Goal: Check status: Check status

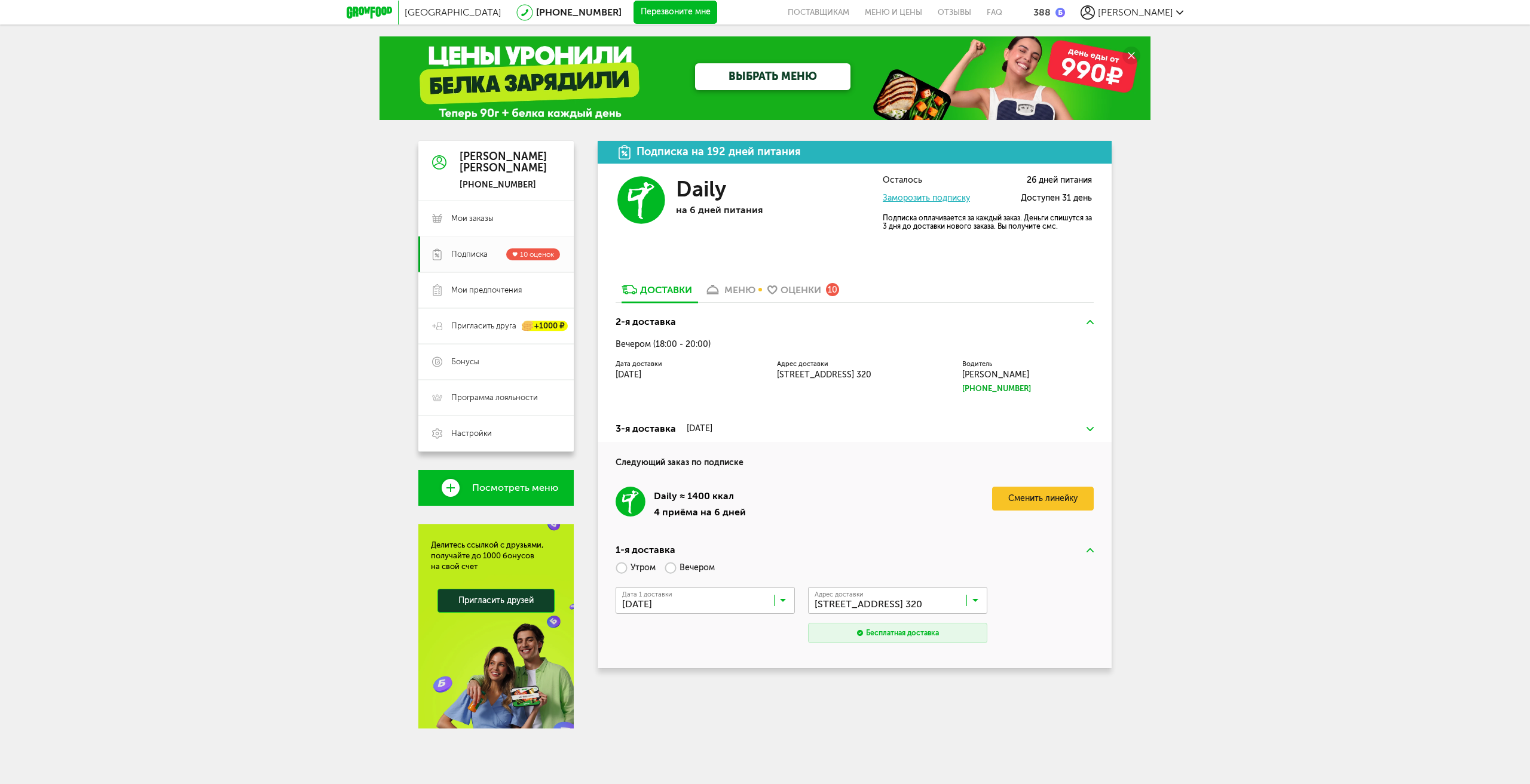
click at [736, 292] on div "меню" at bounding box center [740, 290] width 31 height 11
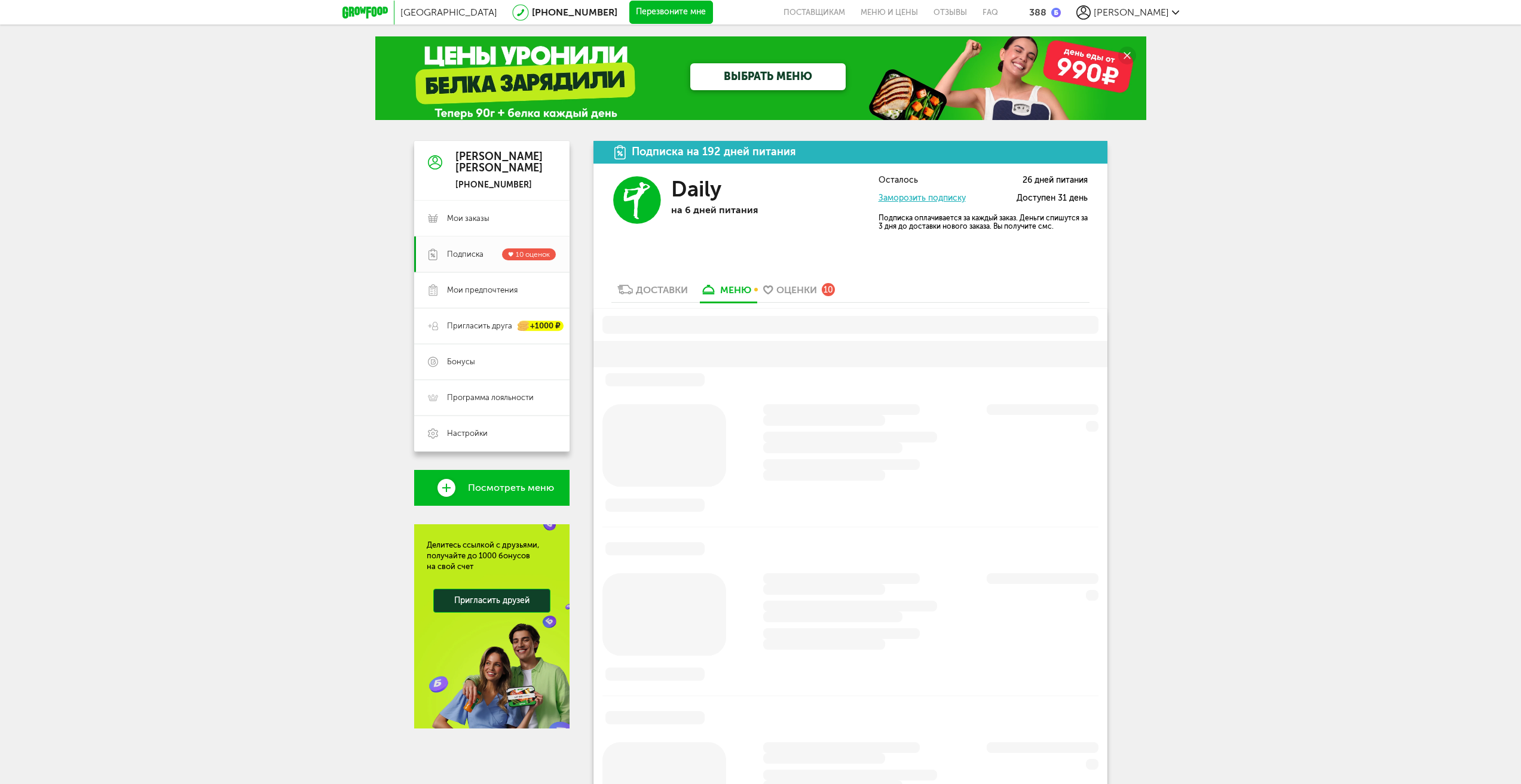
click at [662, 301] on link "Доставки" at bounding box center [652, 292] width 83 height 19
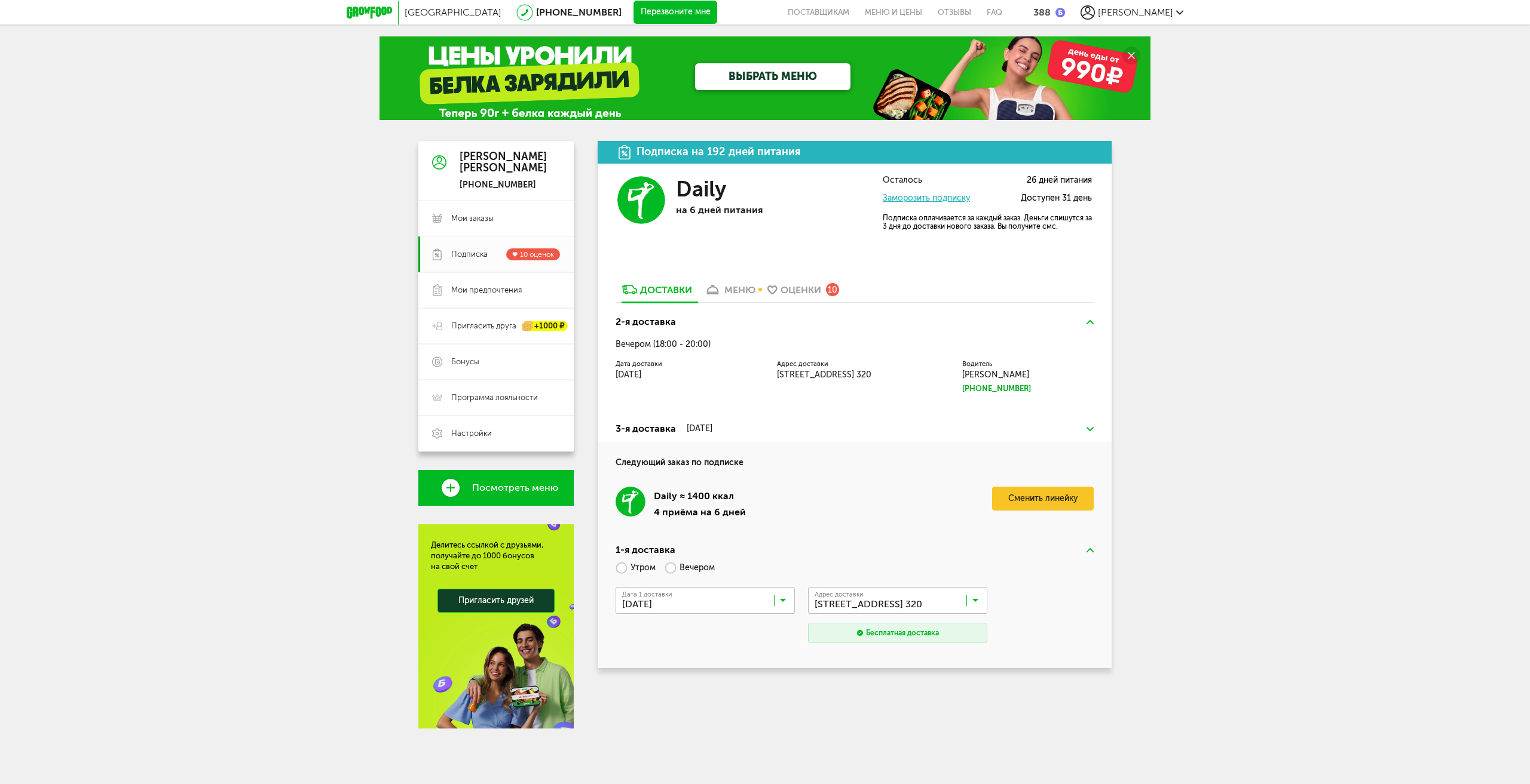
click at [736, 291] on div "меню" at bounding box center [740, 290] width 31 height 11
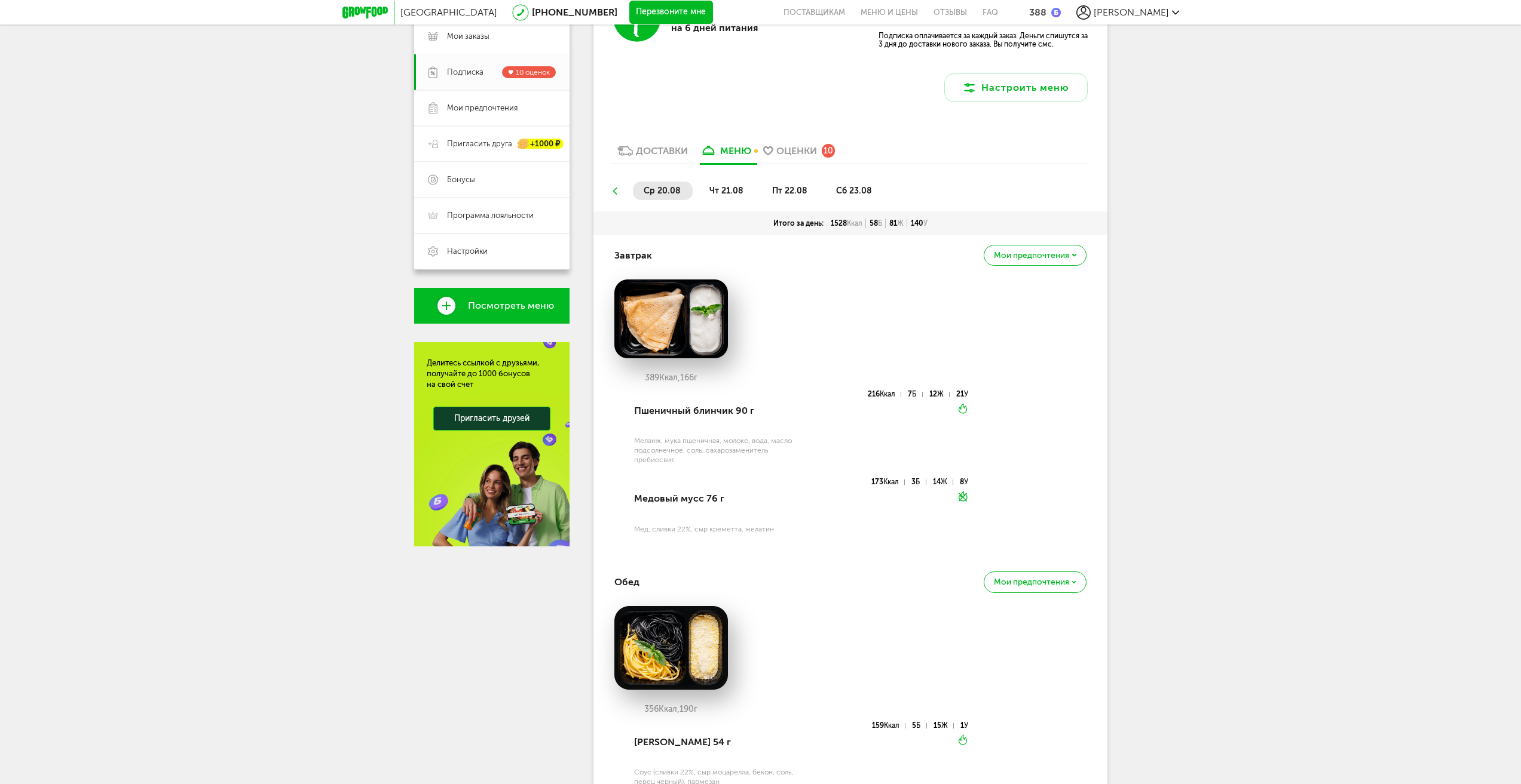
scroll to position [179, 0]
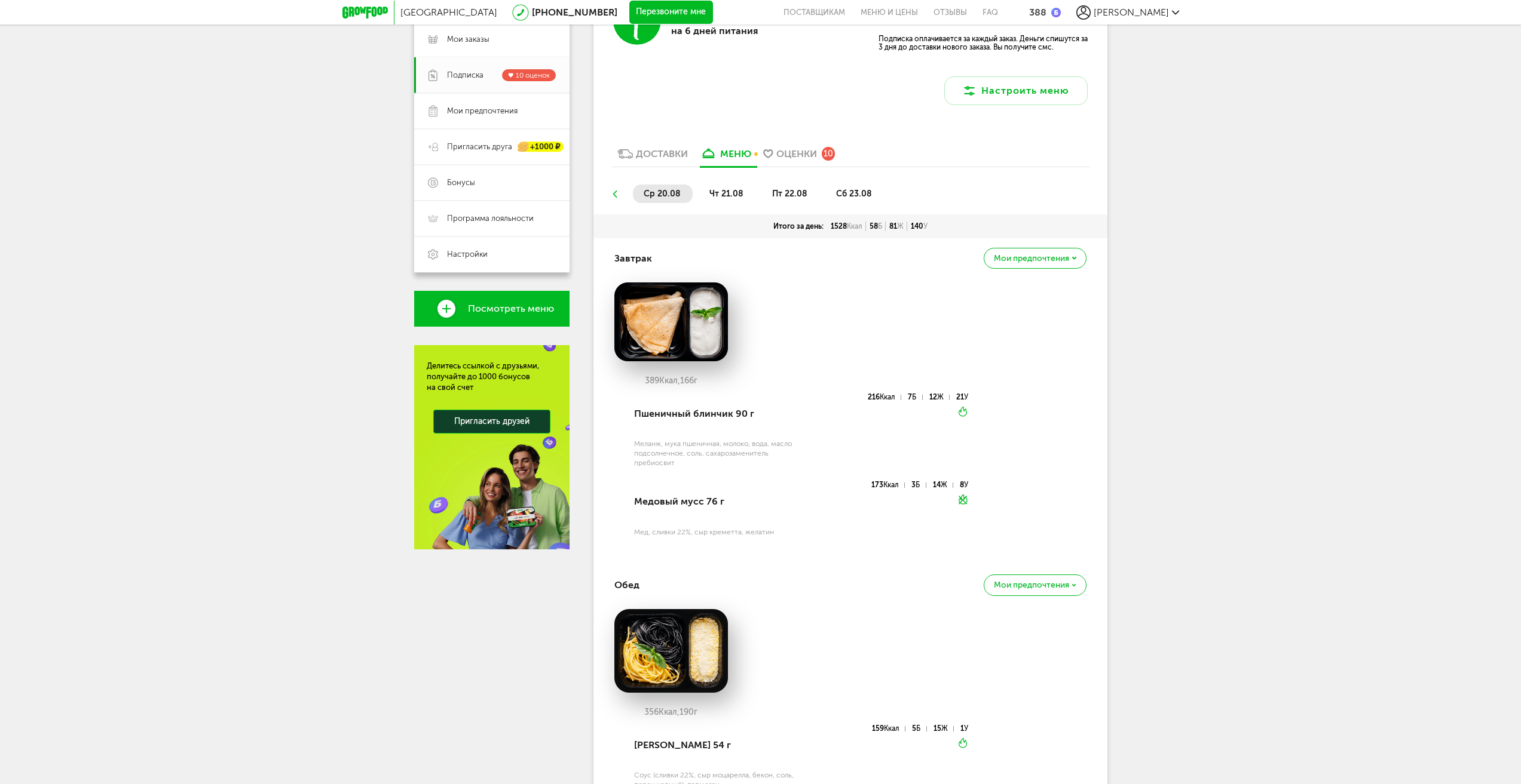
click at [714, 193] on span "чт 21.08" at bounding box center [726, 194] width 34 height 10
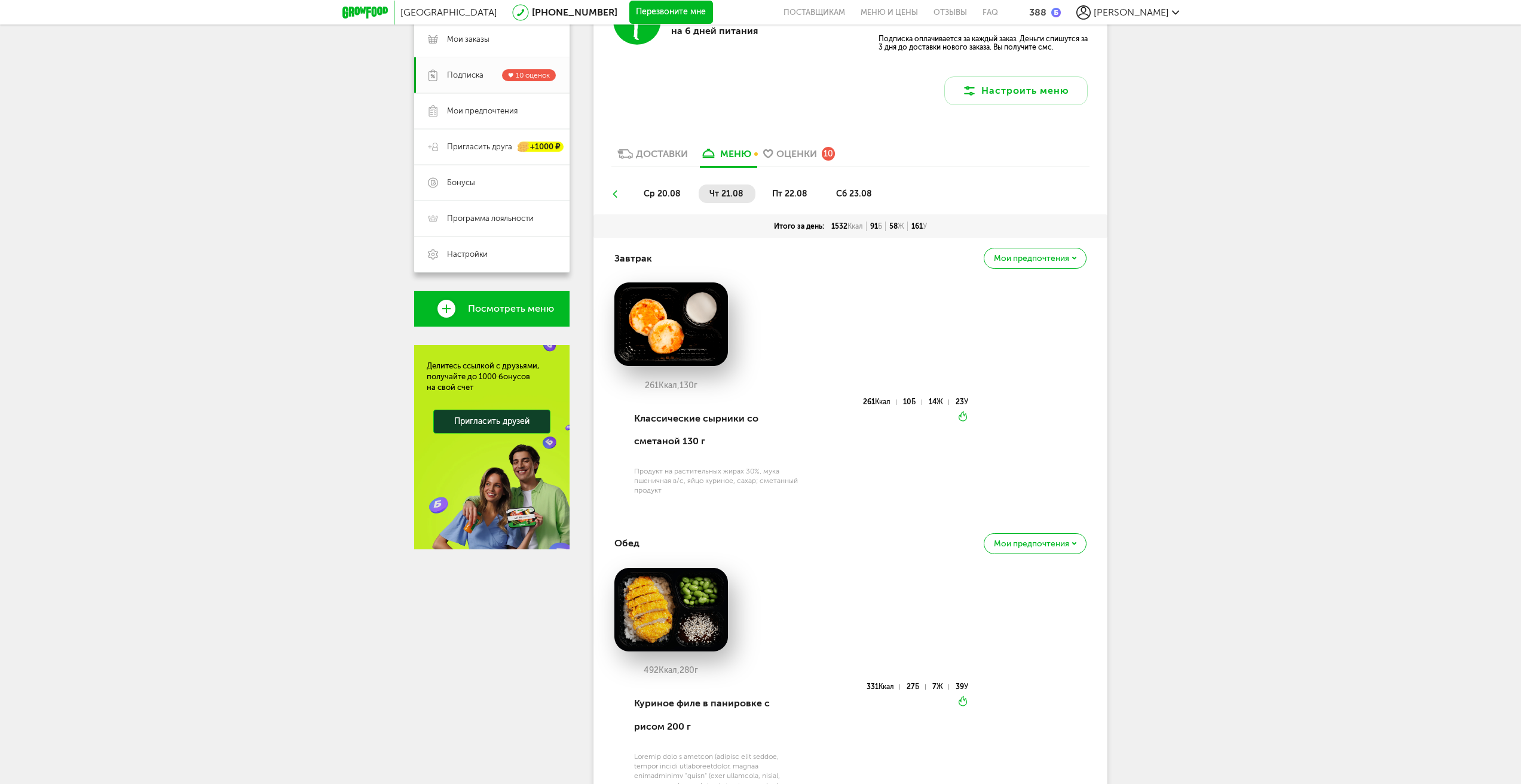
click at [684, 192] on li "ср 20.08" at bounding box center [662, 194] width 60 height 19
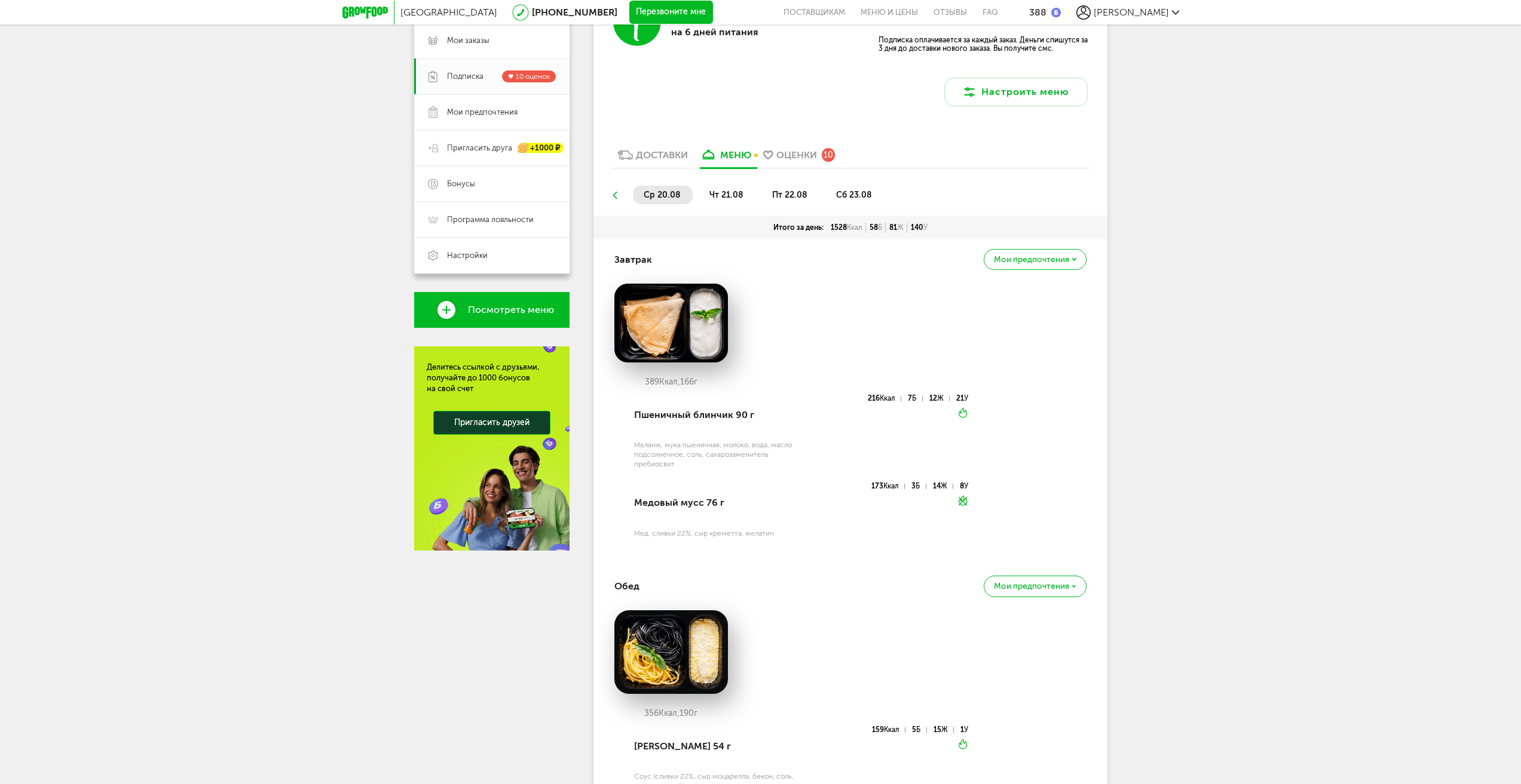
scroll to position [0, 0]
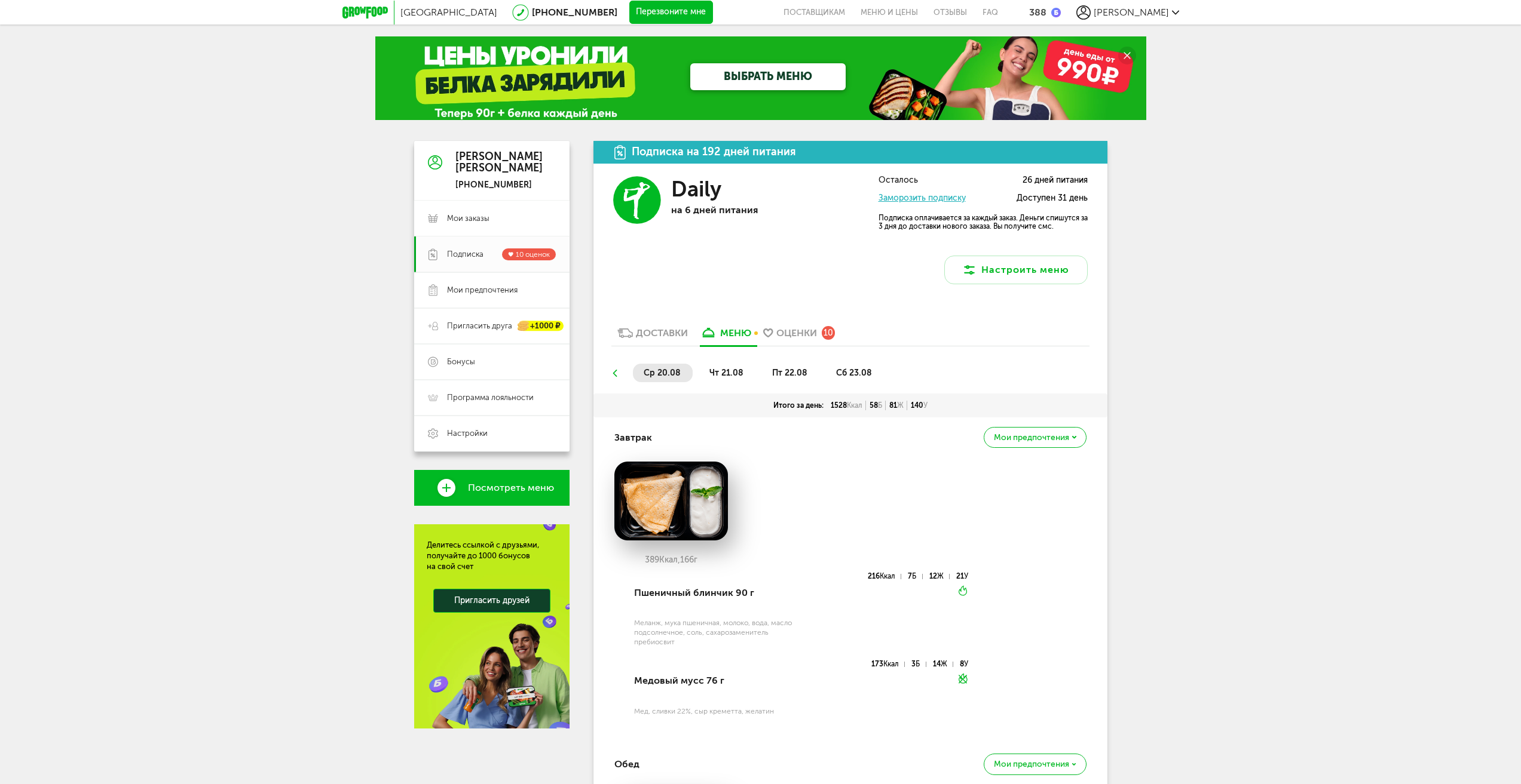
click at [721, 365] on li "чт 21.08" at bounding box center [727, 373] width 57 height 19
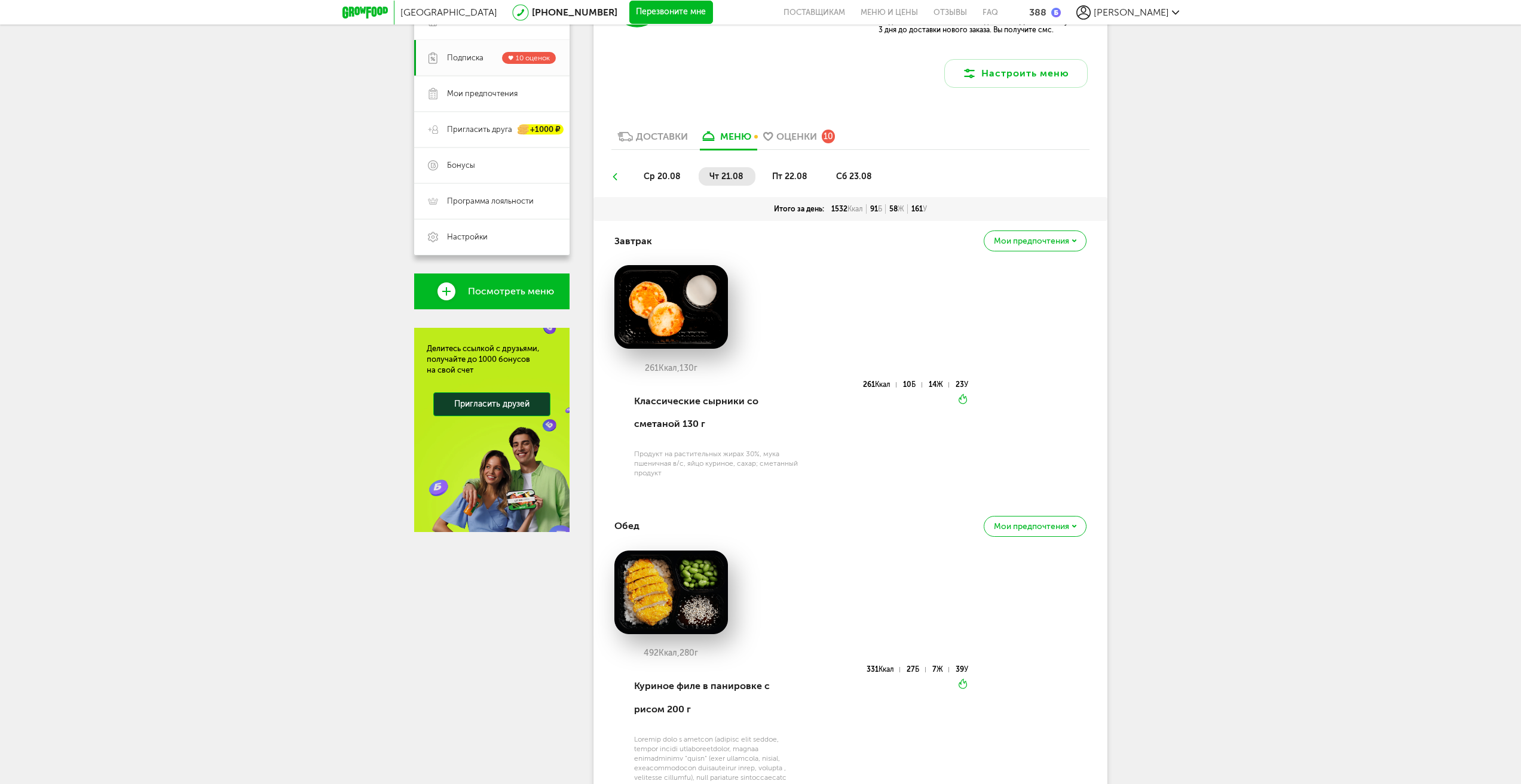
scroll to position [60, 0]
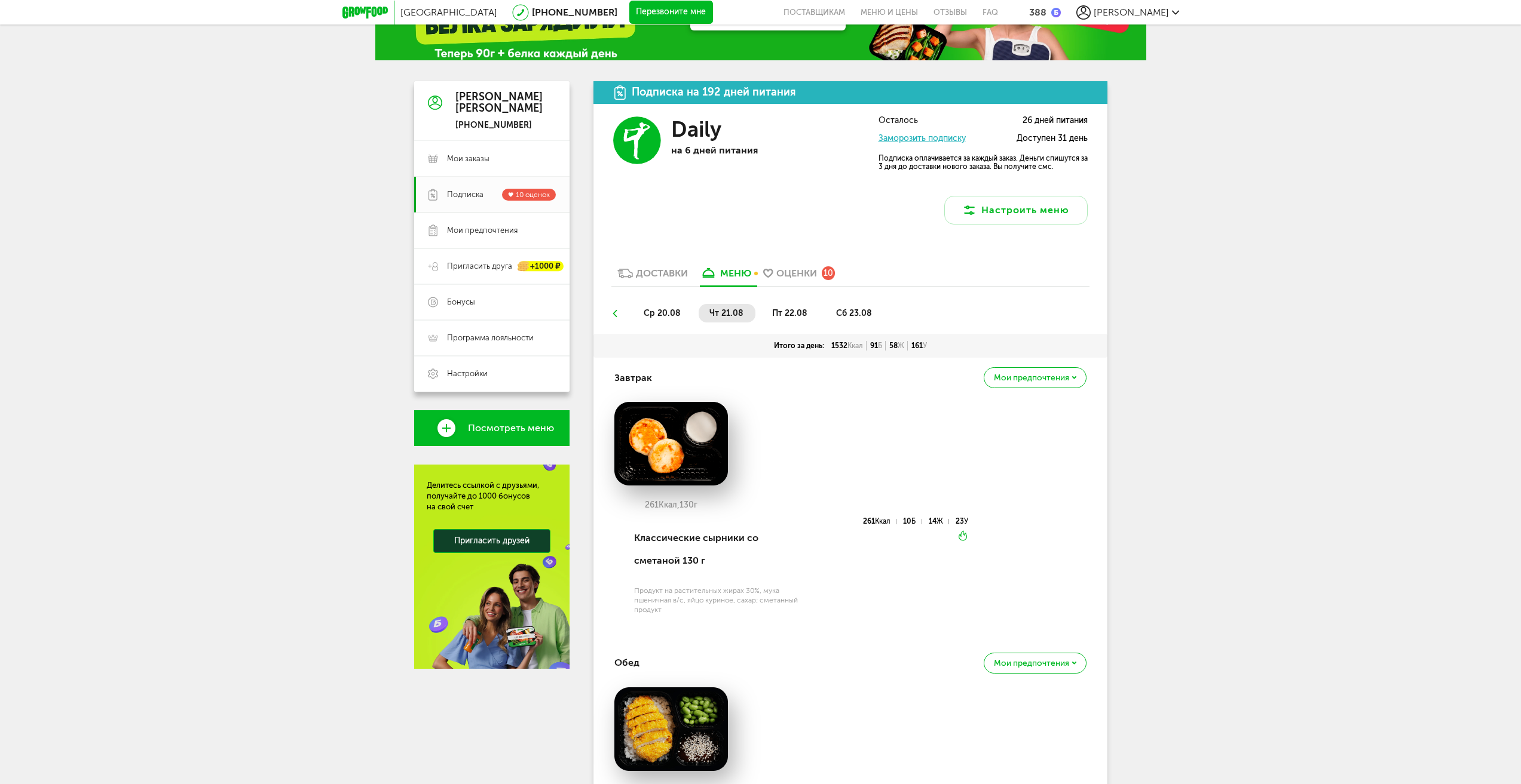
click at [668, 319] on li "ср 20.08" at bounding box center [662, 314] width 60 height 19
